Goal: Manage account settings

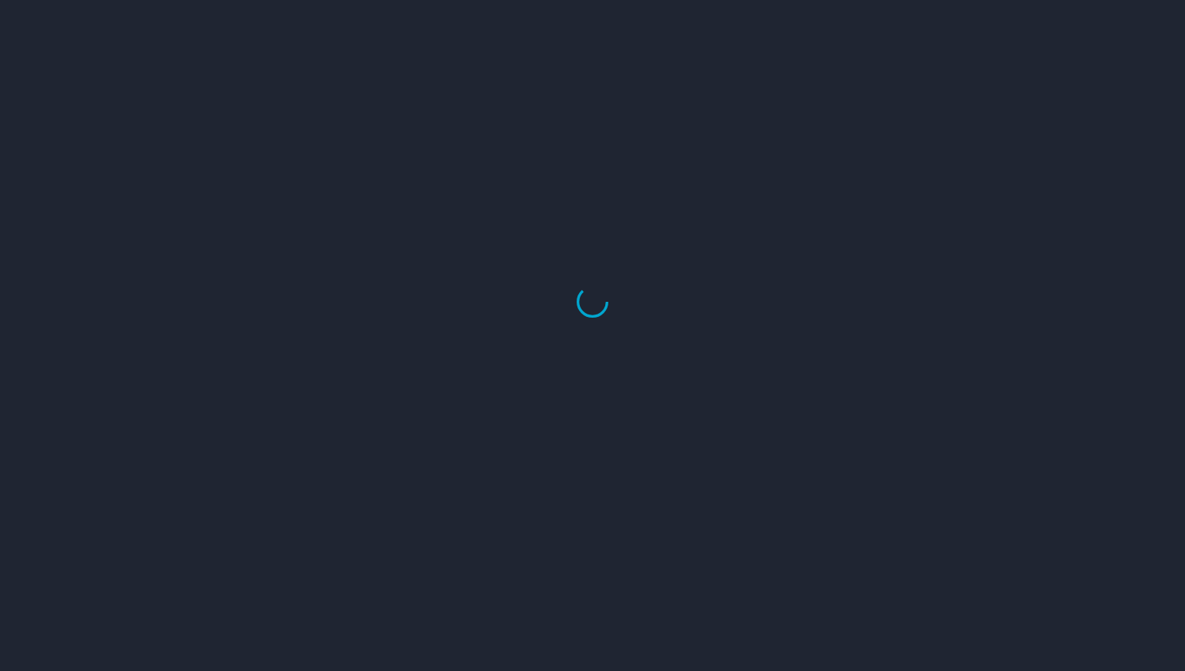
select select "US"
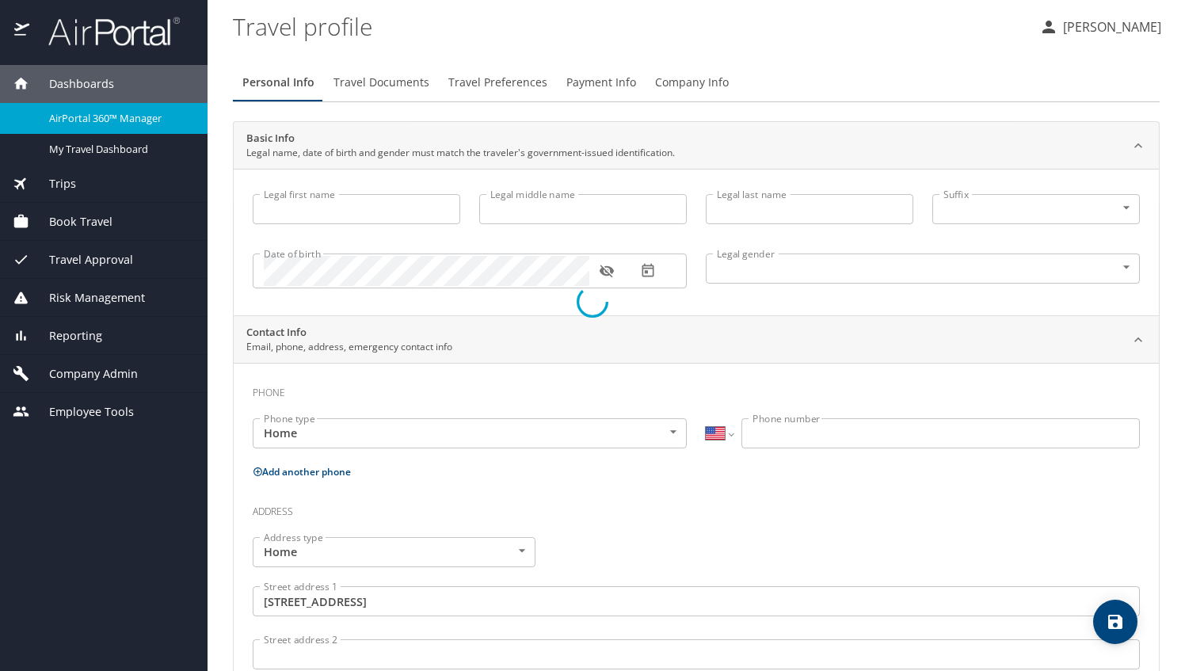
type input "Bettina"
type input "Hopkins"
type input "Female"
type input "David"
type input "Hopkins"
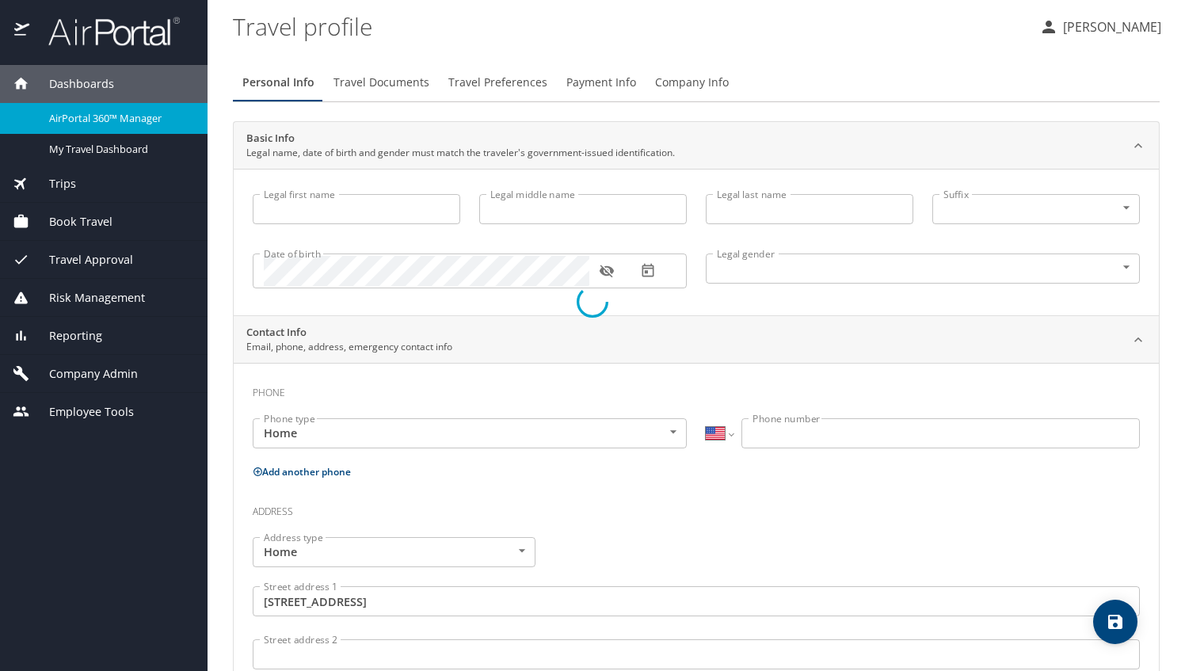
type input "(770) 843-0289"
type input "dtahop44@yahoo.com"
type input "United States of America"
type input "Georgia"
type input "United States of America"
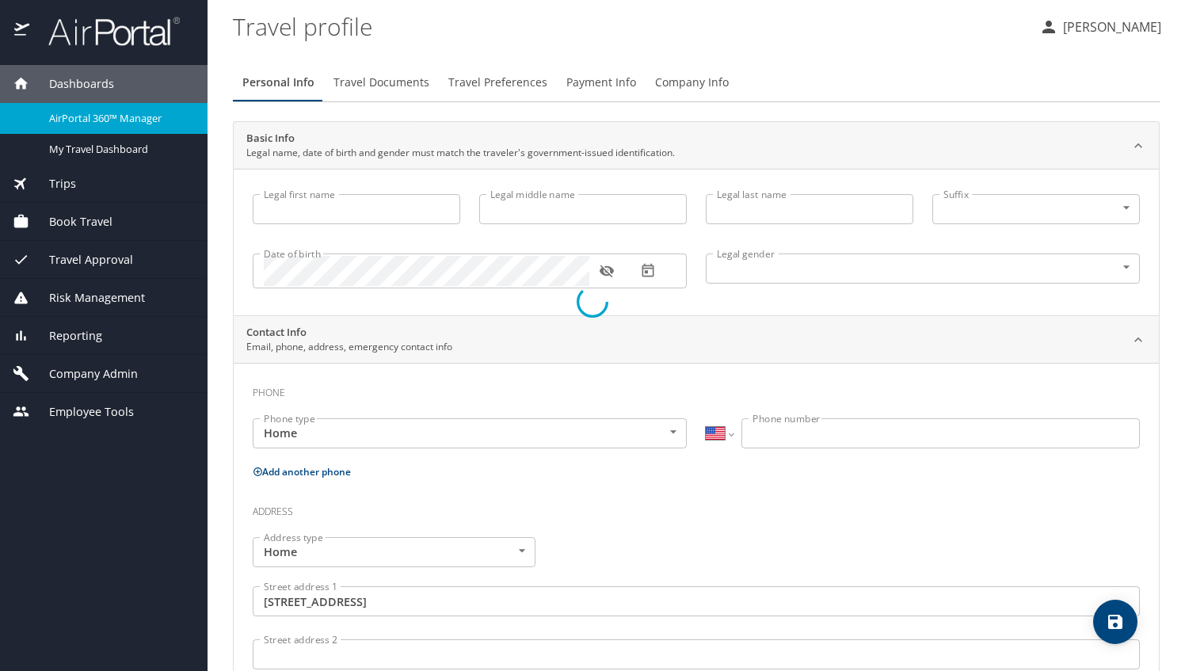
type input "Georgia"
select select "US"
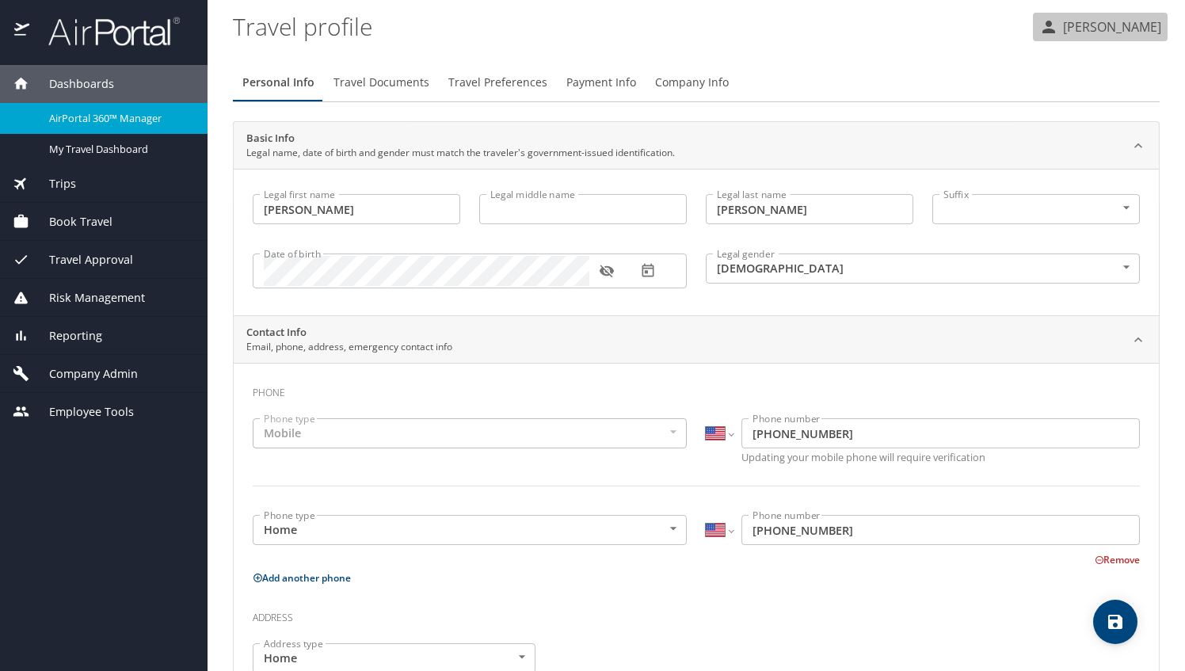
click at [1106, 25] on p "[PERSON_NAME]" at bounding box center [1109, 26] width 103 height 19
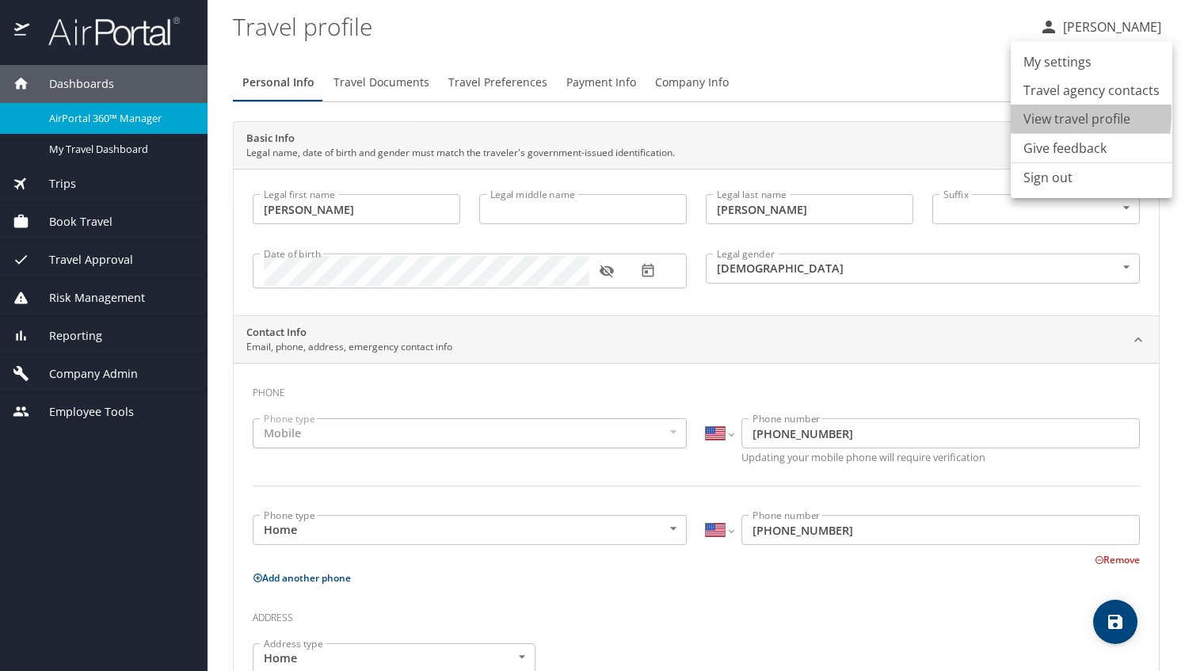
click at [1052, 114] on li "View travel profile" at bounding box center [1091, 119] width 162 height 29
